Goal: Use online tool/utility: Utilize a website feature to perform a specific function

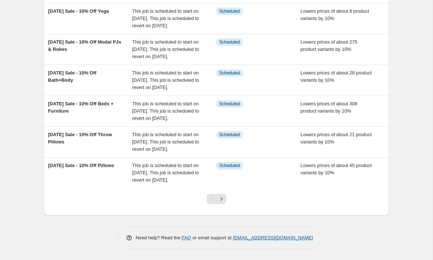
scroll to position [260, 0]
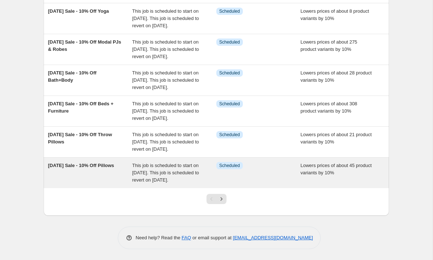
click at [85, 163] on span "[DATE] Sale - 10% Off Pillows" at bounding box center [81, 165] width 66 height 5
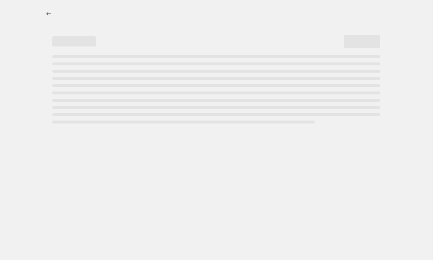
select select "percentage"
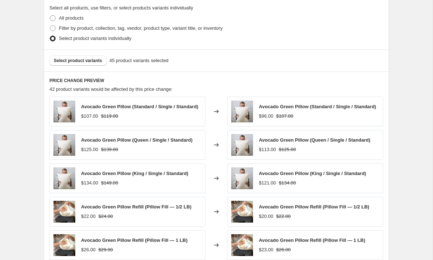
scroll to position [435, 0]
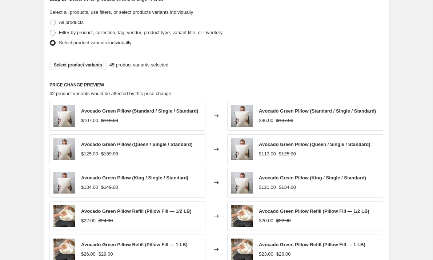
click at [85, 64] on span "Select product variants" at bounding box center [78, 65] width 48 height 6
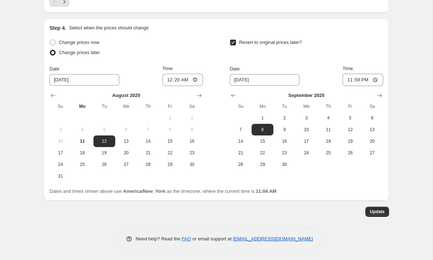
scroll to position [710, 0]
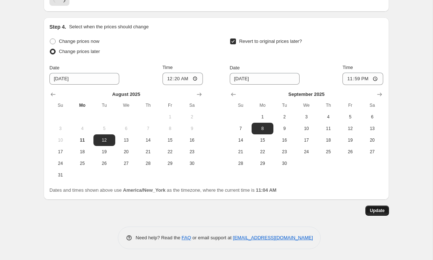
click at [377, 211] on span "Update" at bounding box center [377, 211] width 15 height 6
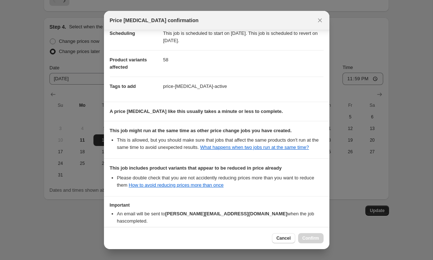
scroll to position [116, 0]
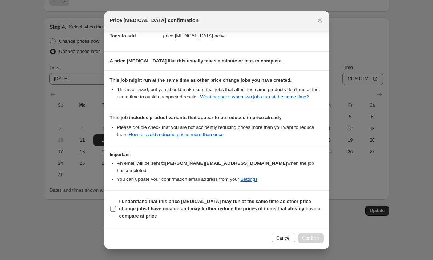
click at [116, 211] on span ":r2h:" at bounding box center [113, 209] width 7 height 7
click at [112, 208] on input "I understand that this price [MEDICAL_DATA] may run at the same time as other p…" at bounding box center [113, 209] width 6 height 6
checkbox input "true"
click at [308, 236] on span "Confirm" at bounding box center [311, 239] width 17 height 6
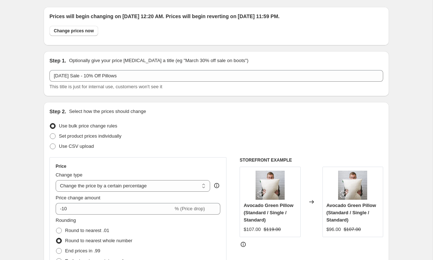
scroll to position [0, 0]
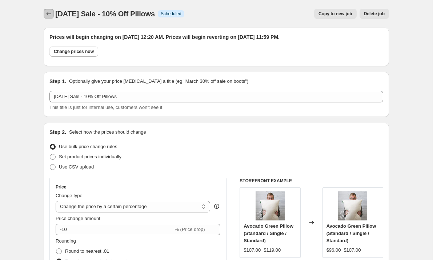
click at [47, 15] on icon "Price change jobs" at bounding box center [49, 14] width 5 height 4
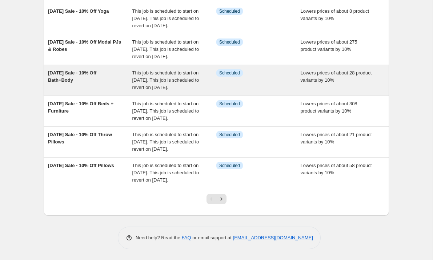
scroll to position [260, 0]
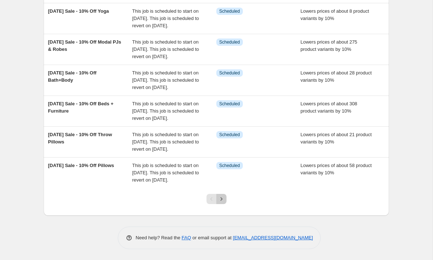
click at [223, 199] on icon "Next" at bounding box center [221, 199] width 7 height 7
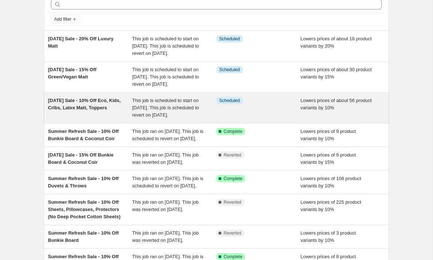
scroll to position [38, 0]
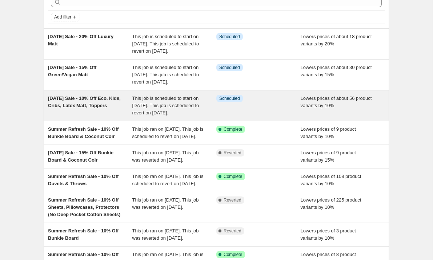
click at [119, 117] on div "[DATE] Sale - 10% Off Eco, Kids, Cribs, Latex Matt, Toppers" at bounding box center [90, 106] width 84 height 22
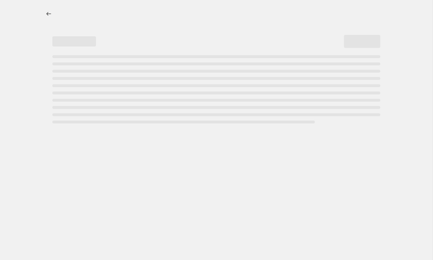
select select "percentage"
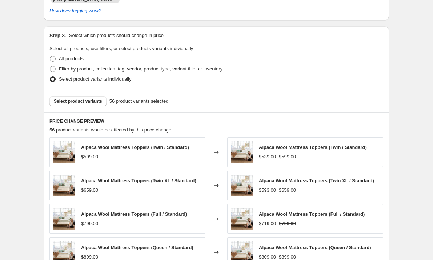
scroll to position [398, 0]
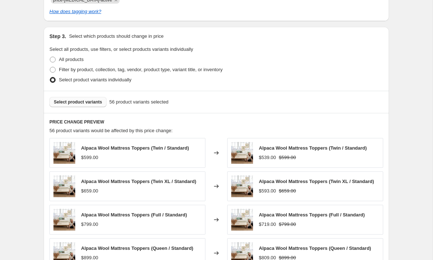
click at [91, 100] on span "Select product variants" at bounding box center [78, 102] width 48 height 6
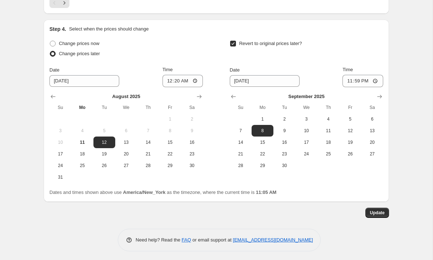
scroll to position [710, 0]
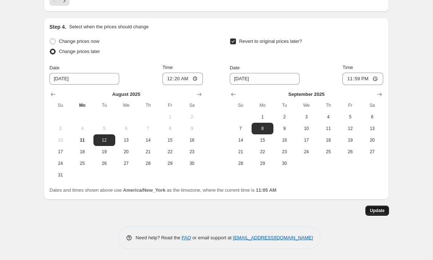
click at [383, 211] on span "Update" at bounding box center [377, 211] width 15 height 6
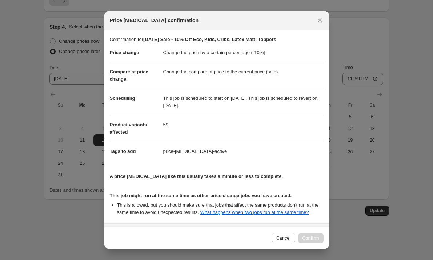
scroll to position [71, 0]
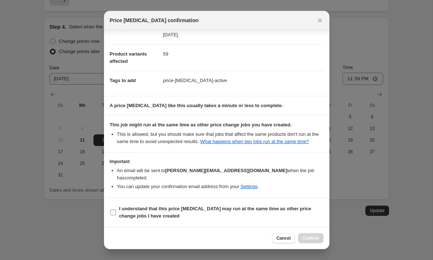
click at [117, 213] on label "I understand that this price [MEDICAL_DATA] may run at the same time as other p…" at bounding box center [217, 212] width 214 height 17
click at [116, 213] on input "I understand that this price [MEDICAL_DATA] may run at the same time as other p…" at bounding box center [113, 213] width 6 height 6
checkbox input "true"
click at [313, 240] on span "Confirm" at bounding box center [311, 239] width 17 height 6
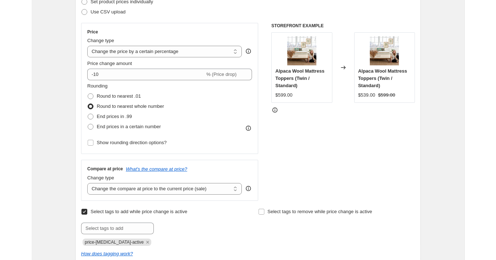
scroll to position [0, 0]
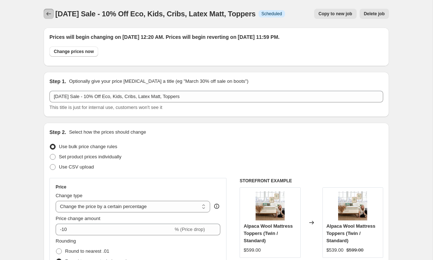
click at [50, 14] on icon "Price change jobs" at bounding box center [48, 13] width 7 height 7
